Goal: Task Accomplishment & Management: Use online tool/utility

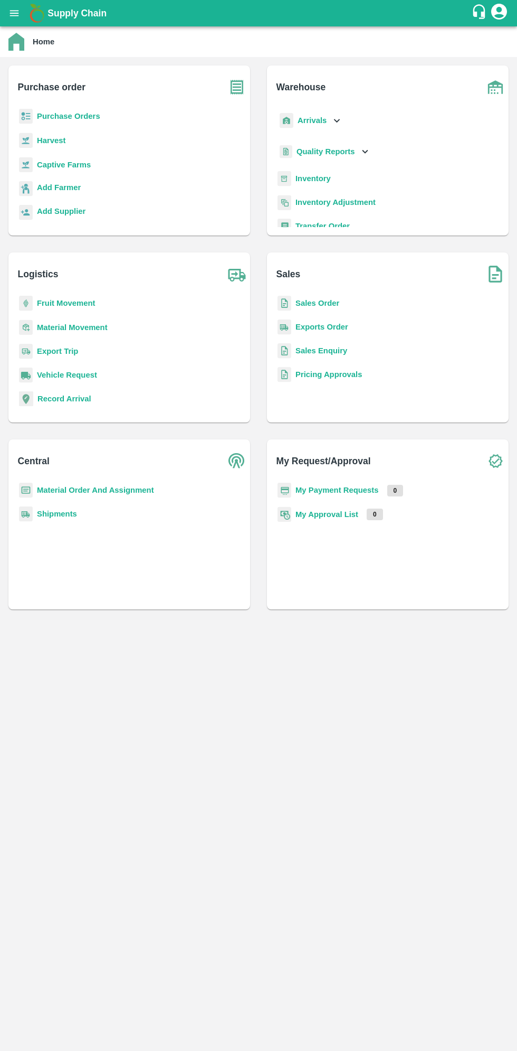
click at [15, 13] on icon "open drawer" at bounding box center [14, 13] width 9 height 6
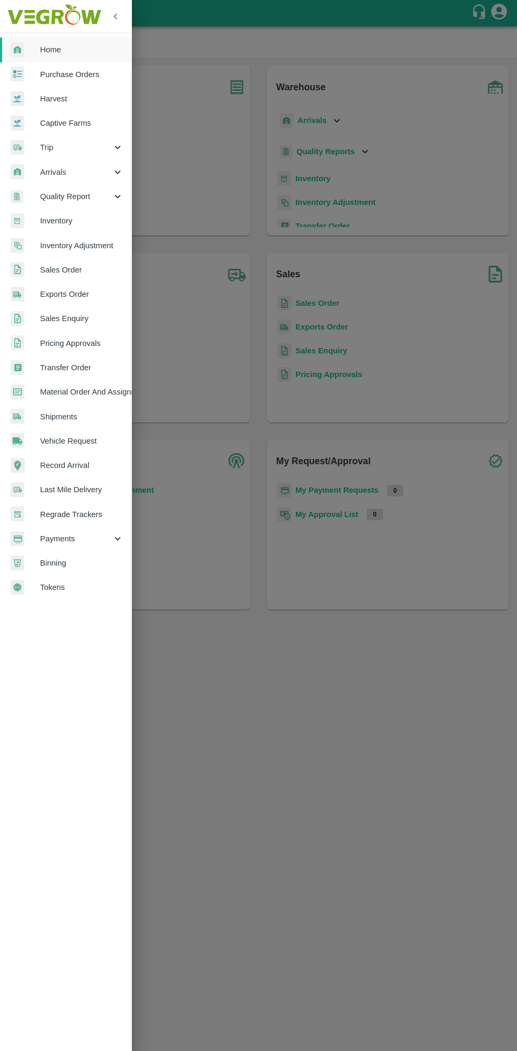
click at [67, 172] on span "Arrivals" at bounding box center [76, 172] width 72 height 12
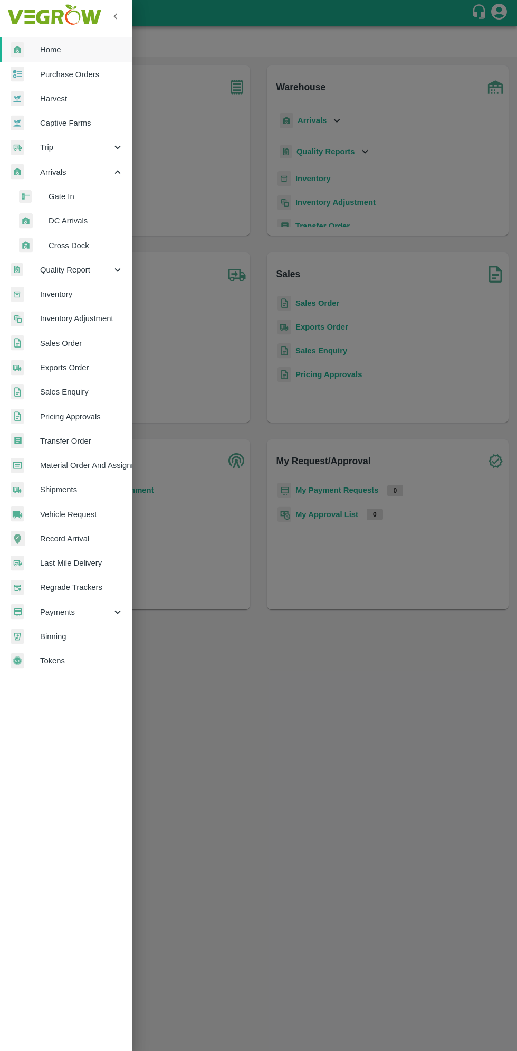
click at [67, 220] on span "DC Arrivals" at bounding box center [86, 221] width 75 height 12
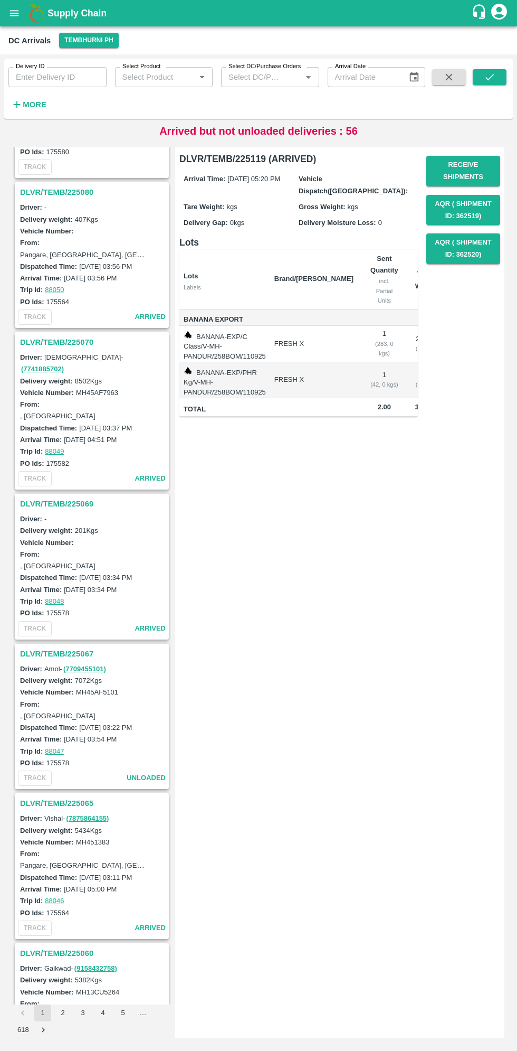
scroll to position [868, 0]
click at [51, 797] on h3 "DLVR/TEMB/225065" at bounding box center [93, 804] width 147 height 14
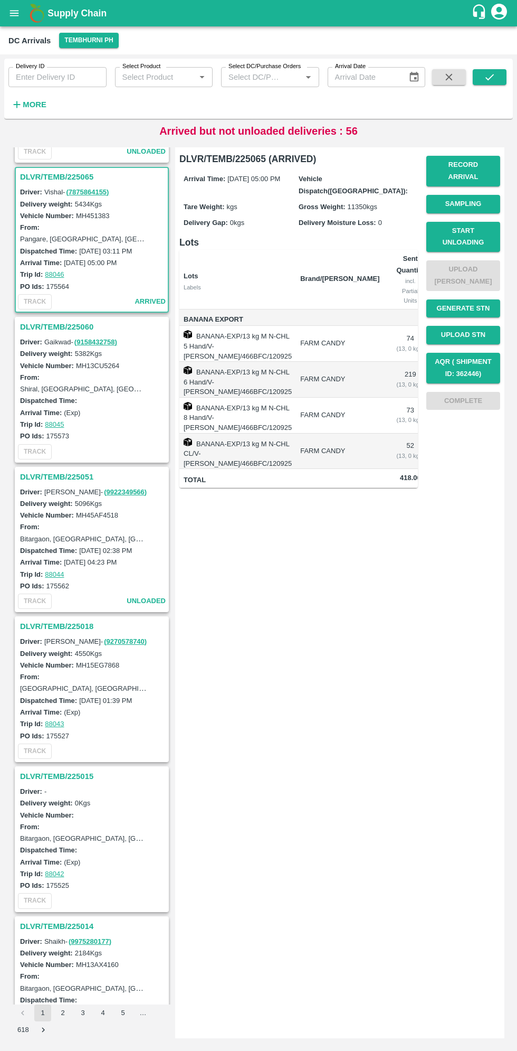
scroll to position [1497, 0]
click at [464, 163] on button "Record Arrival" at bounding box center [464, 171] width 74 height 31
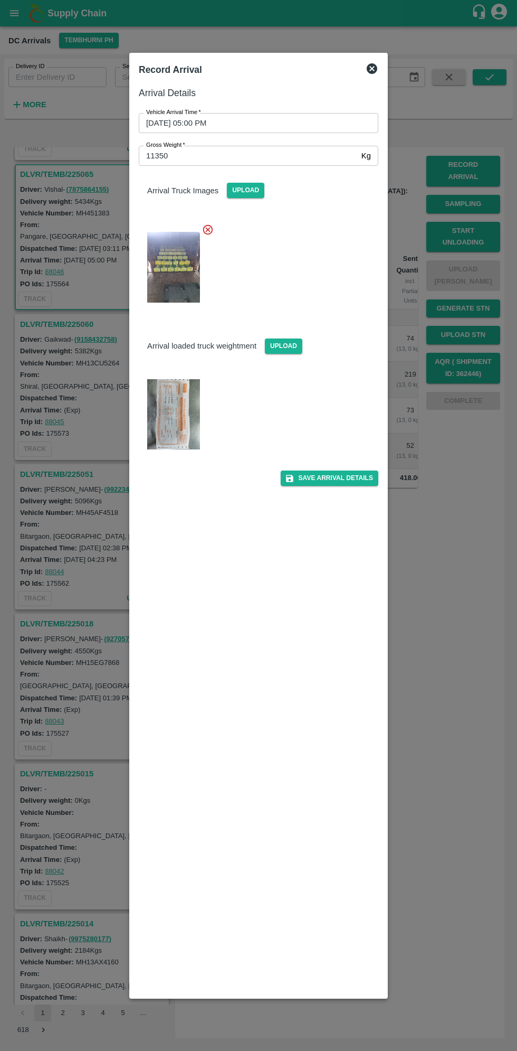
click at [374, 73] on icon at bounding box center [372, 68] width 13 height 13
